Goal: Task Accomplishment & Management: Use online tool/utility

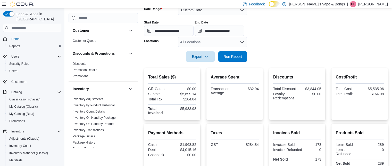
scroll to position [206, 0]
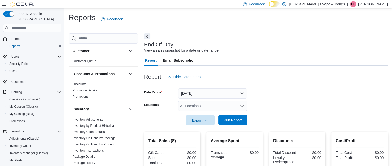
click at [237, 121] on span "Run Report" at bounding box center [233, 119] width 19 height 5
click at [355, 3] on span "DF" at bounding box center [353, 4] width 4 height 6
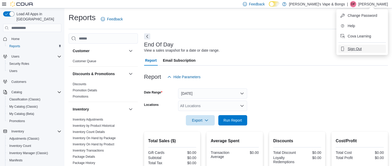
click at [352, 48] on span "Sign Out" at bounding box center [355, 48] width 14 height 5
